Goal: Task Accomplishment & Management: Manage account settings

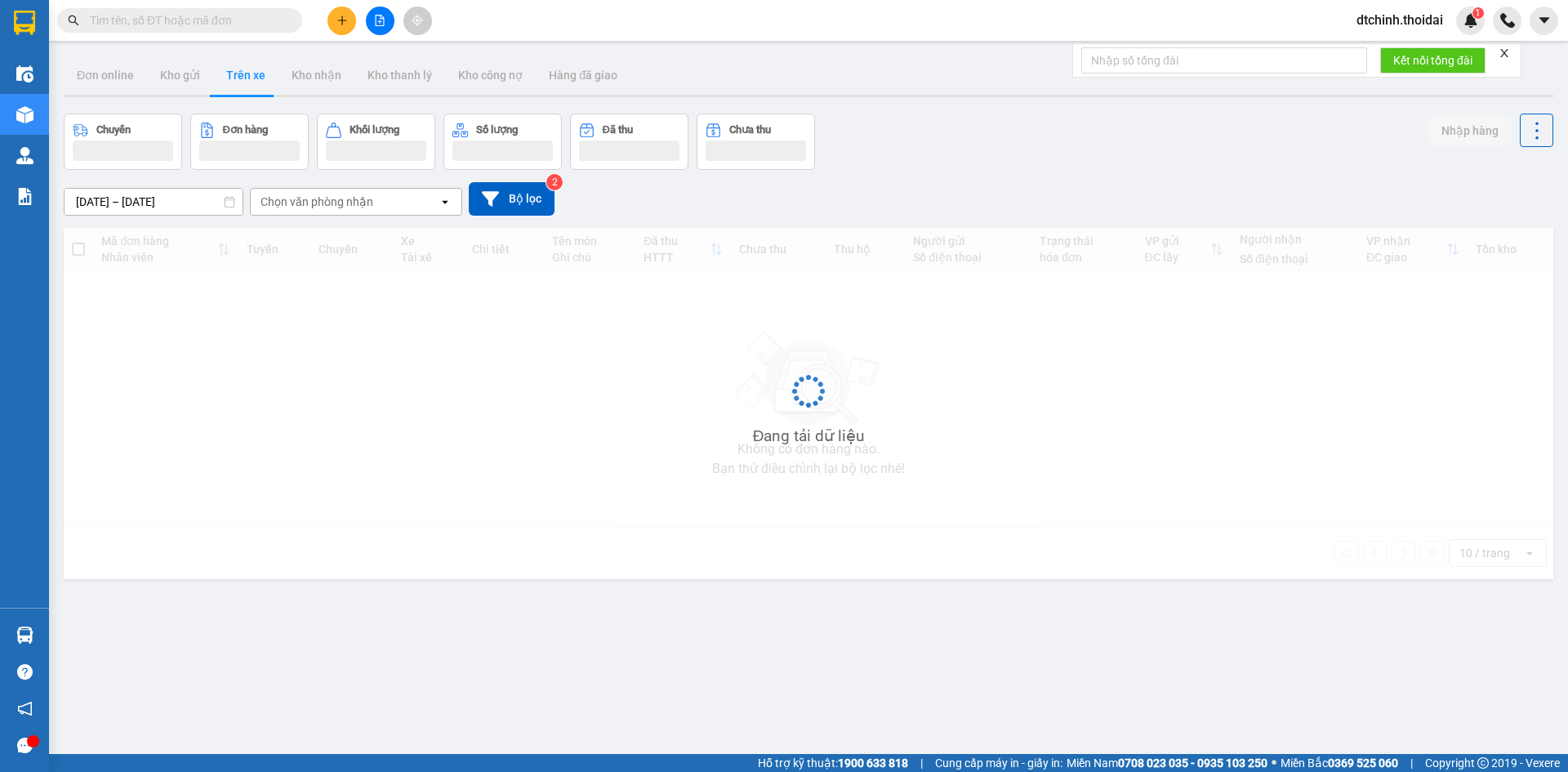
click at [1382, 22] on span "dtchinh.thoidai" at bounding box center [1400, 20] width 113 height 21
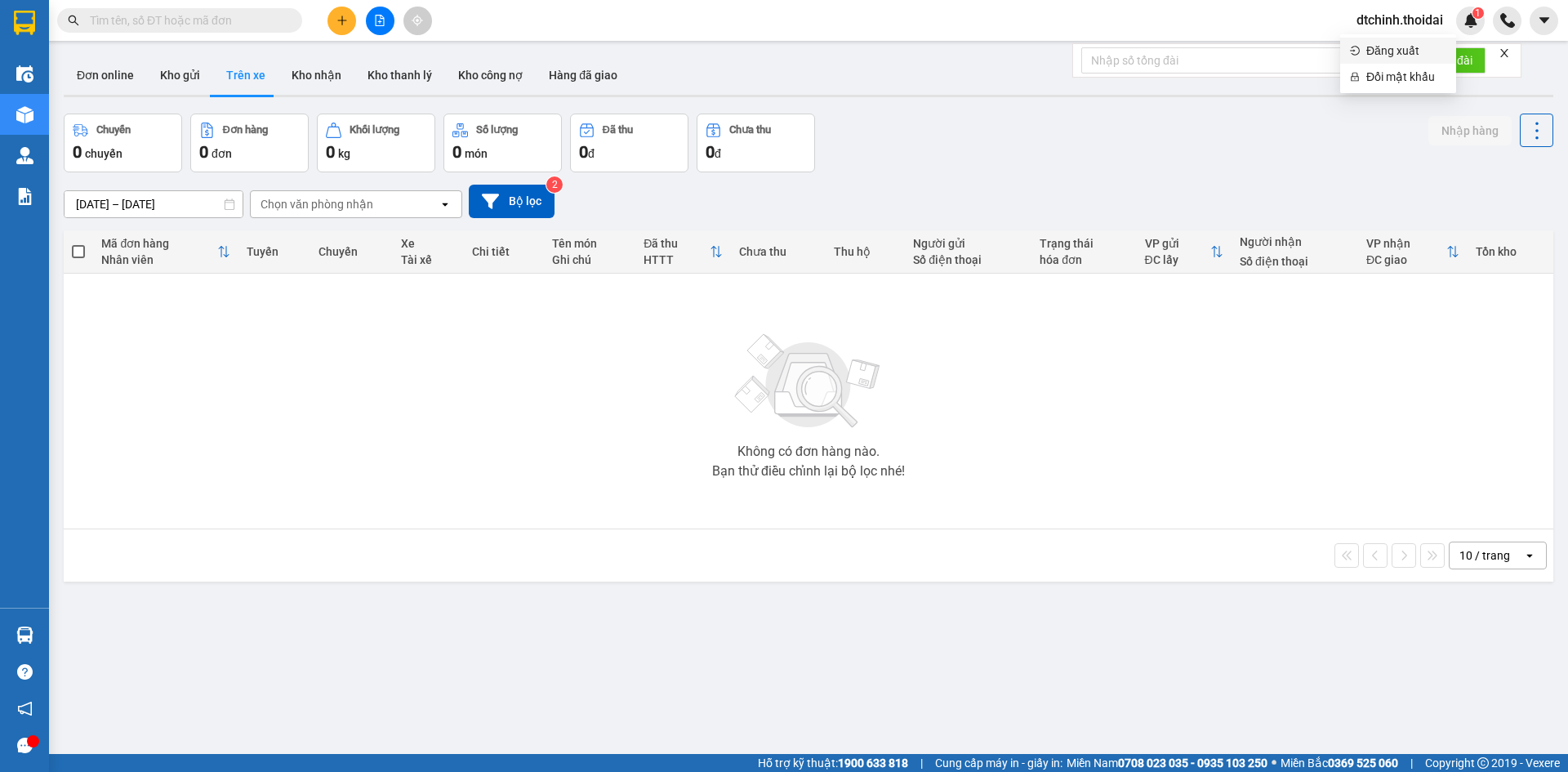
click at [1382, 49] on span "Đăng xuất" at bounding box center [1406, 51] width 80 height 18
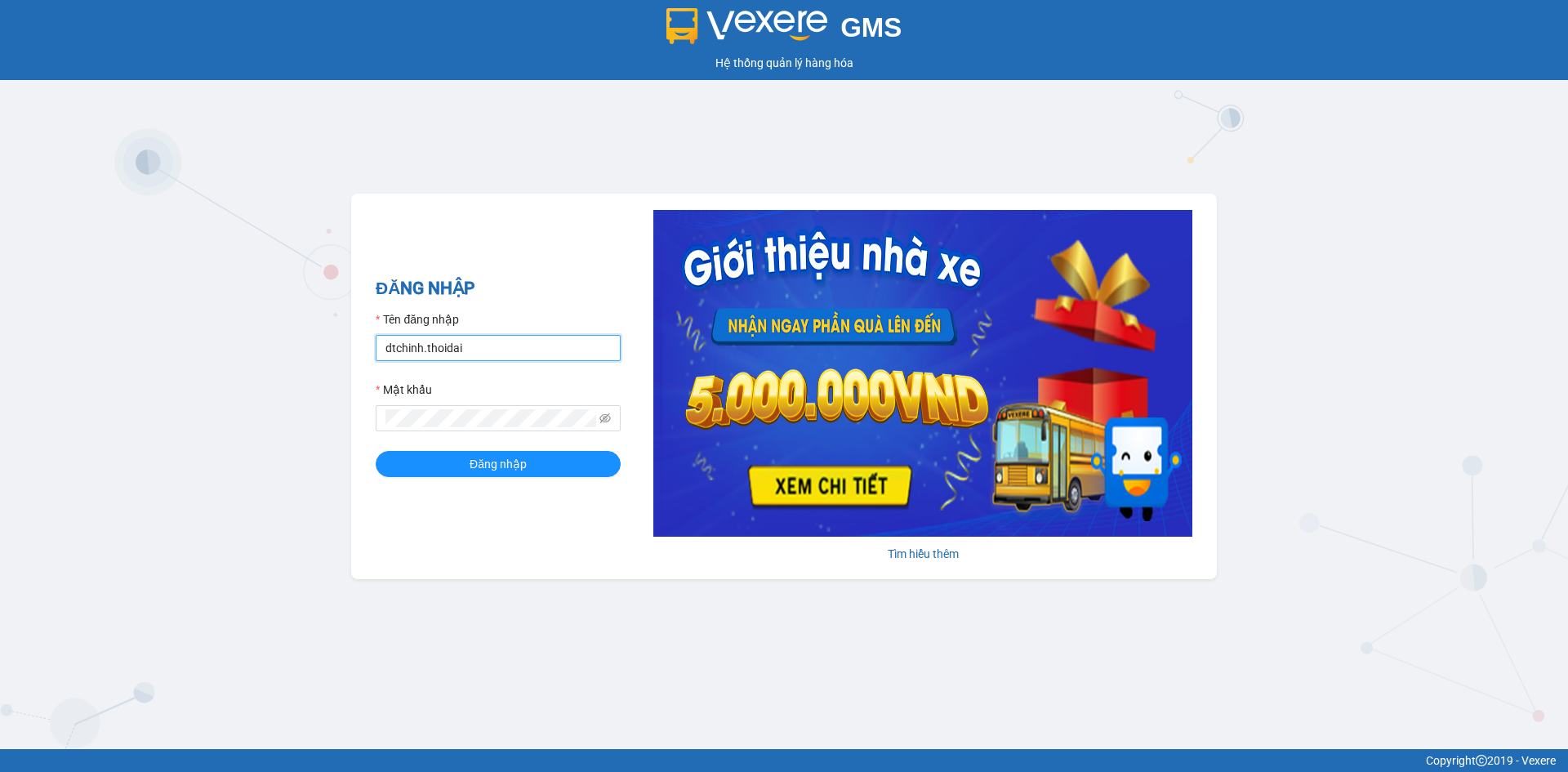
click at [481, 353] on input "dtchinh.thoidai" at bounding box center [498, 348] width 245 height 26
type input "d"
type input "lthien.thoidai"
click at [490, 408] on span at bounding box center [498, 418] width 245 height 26
click at [470, 456] on span "Đăng nhập" at bounding box center [499, 464] width 58 height 18
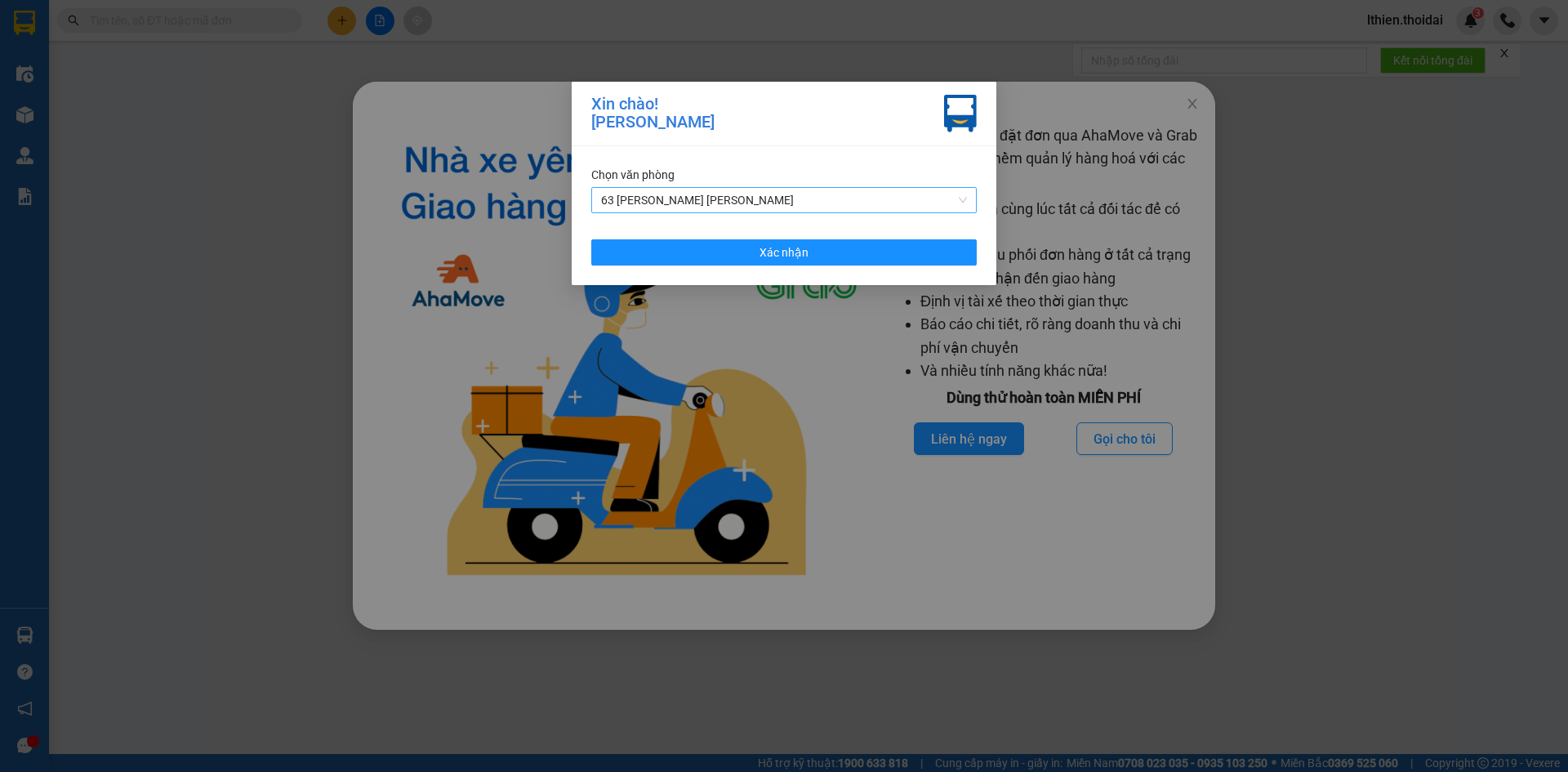
click at [964, 199] on span "63 [PERSON_NAME] [PERSON_NAME]" at bounding box center [784, 199] width 366 height 25
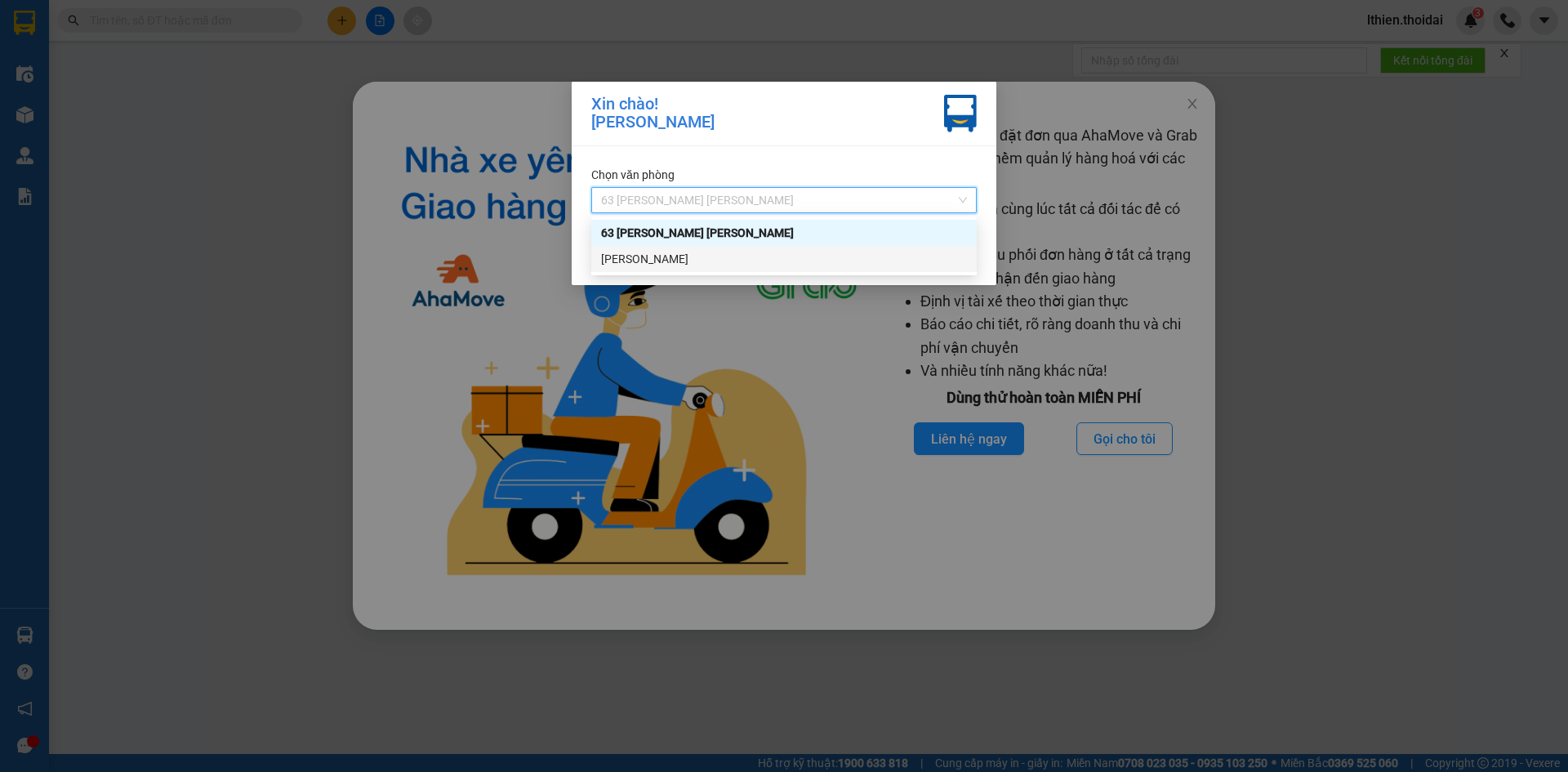
click at [654, 262] on div "[PERSON_NAME]" at bounding box center [784, 259] width 366 height 18
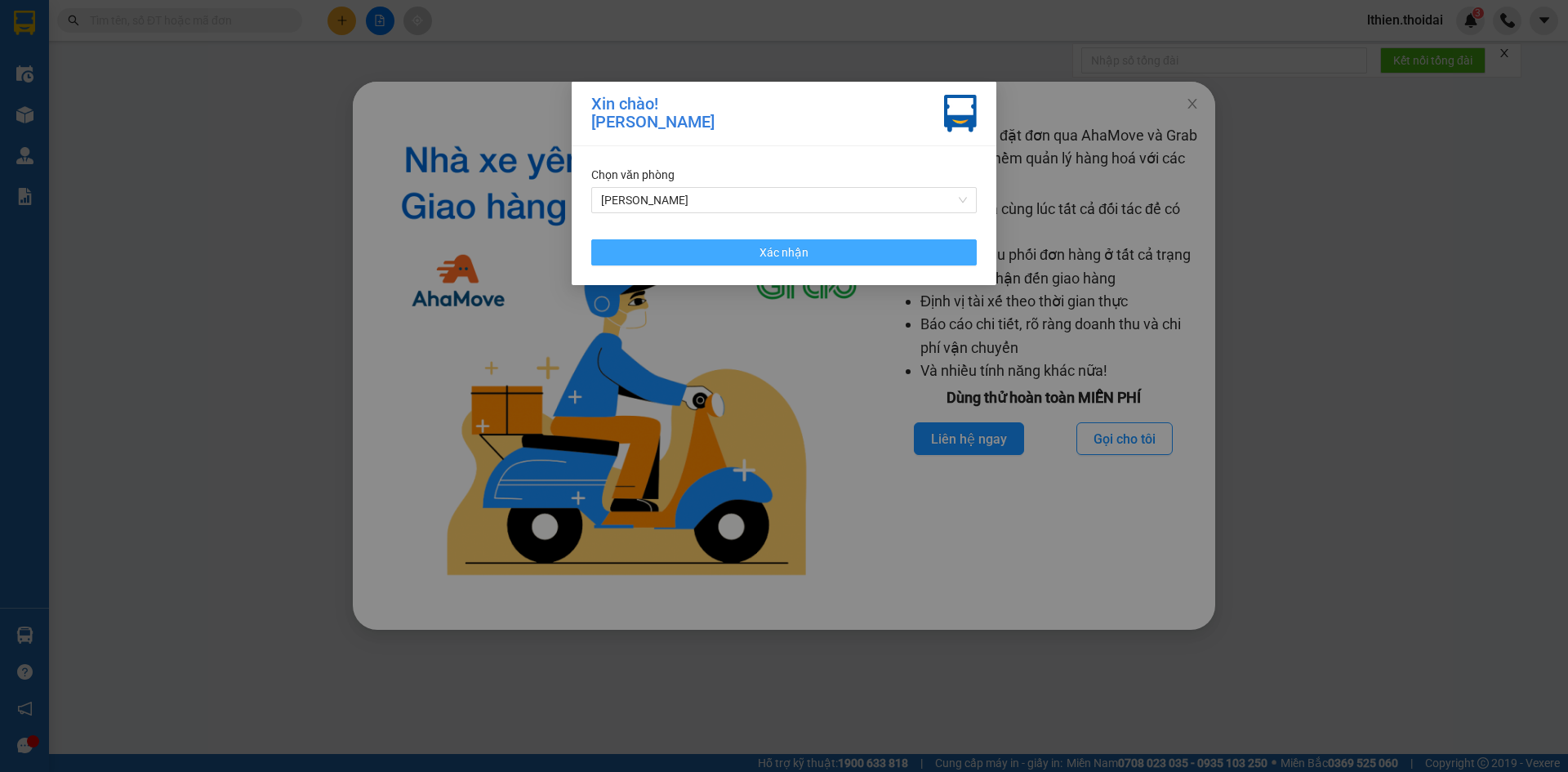
click at [810, 255] on button "Xác nhận" at bounding box center [784, 252] width 386 height 26
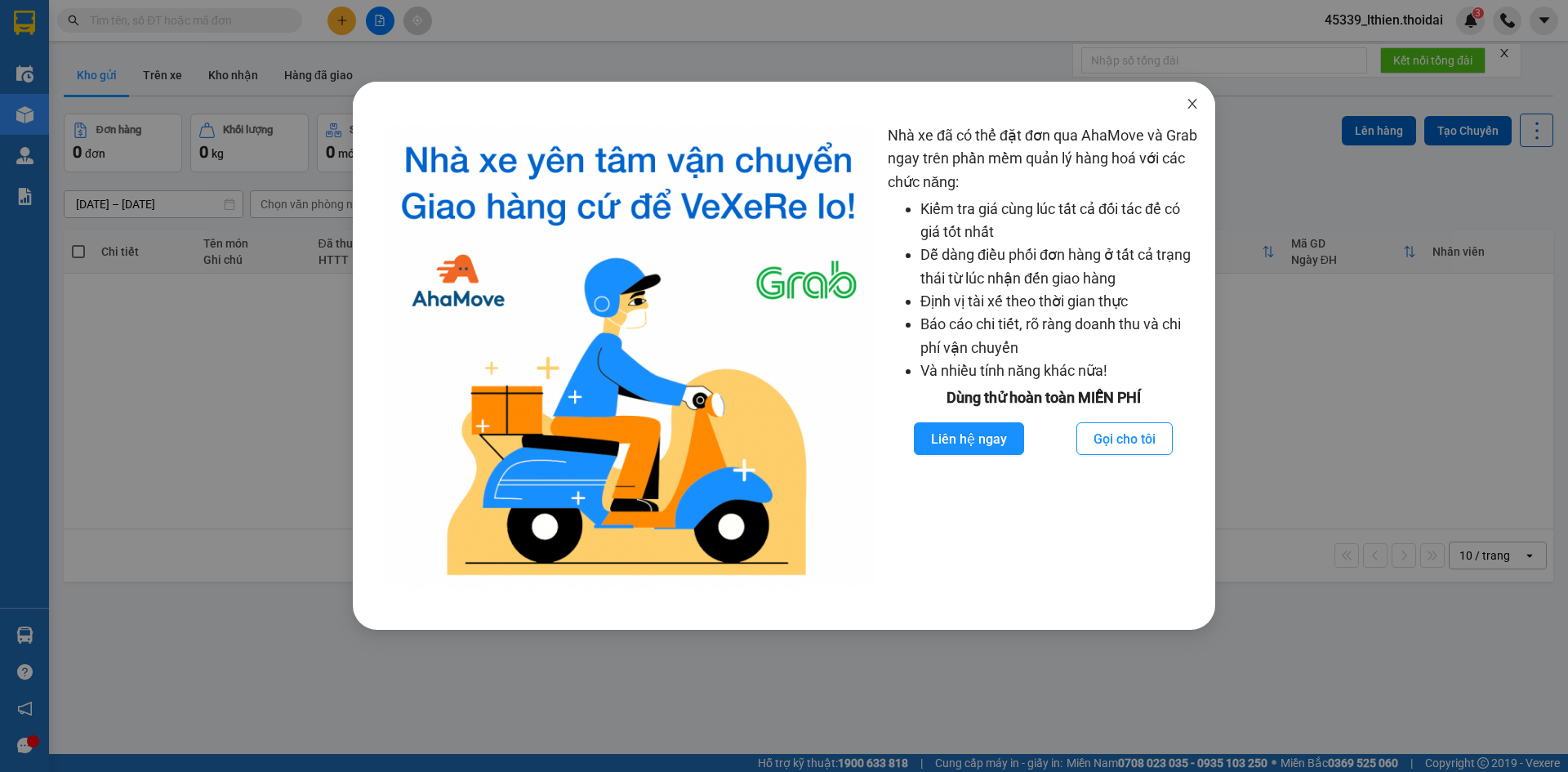
click at [1189, 105] on icon "close" at bounding box center [1192, 103] width 13 height 13
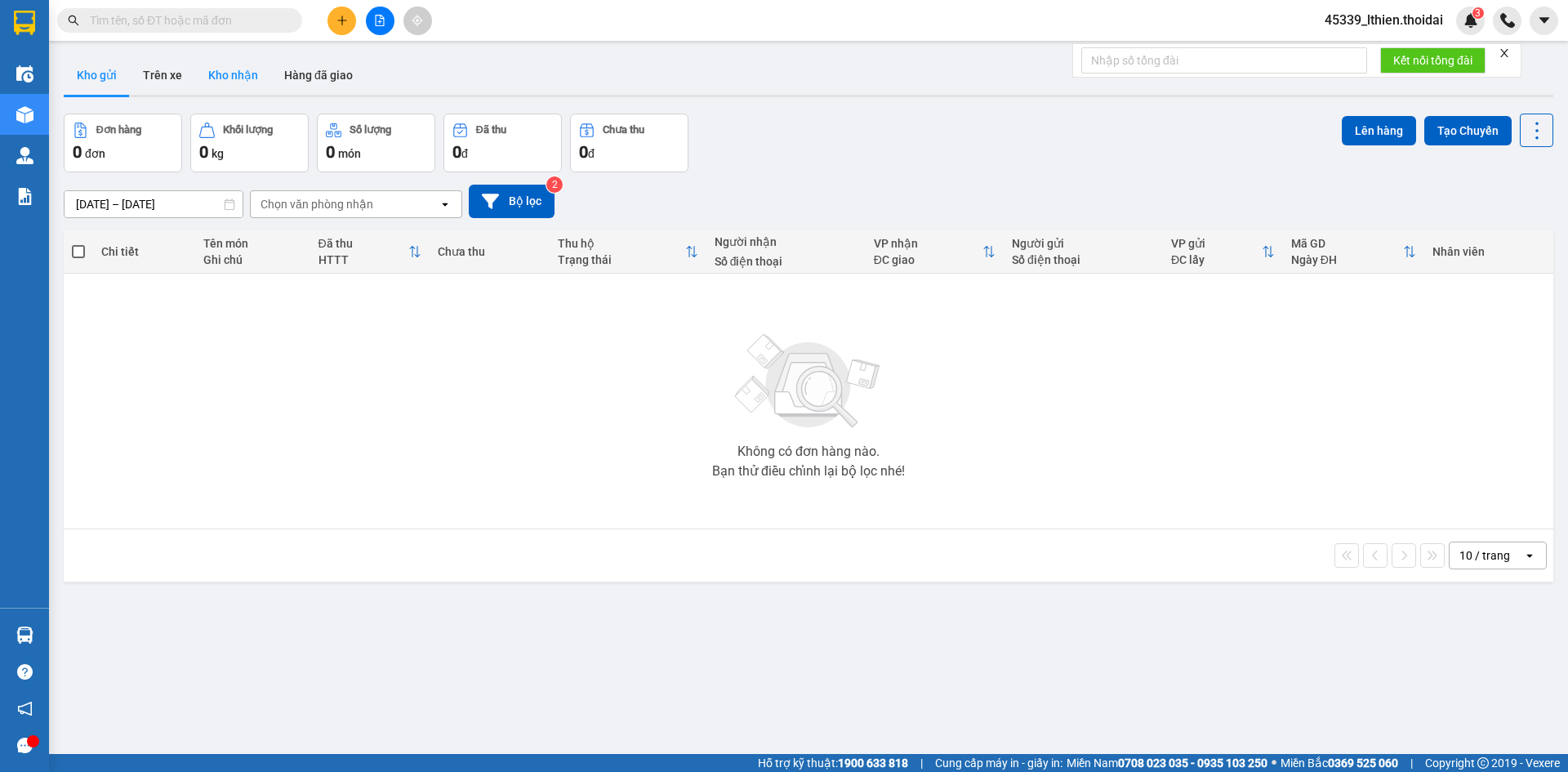
click at [229, 76] on button "Kho nhận" at bounding box center [233, 75] width 76 height 40
